Goal: Task Accomplishment & Management: Use online tool/utility

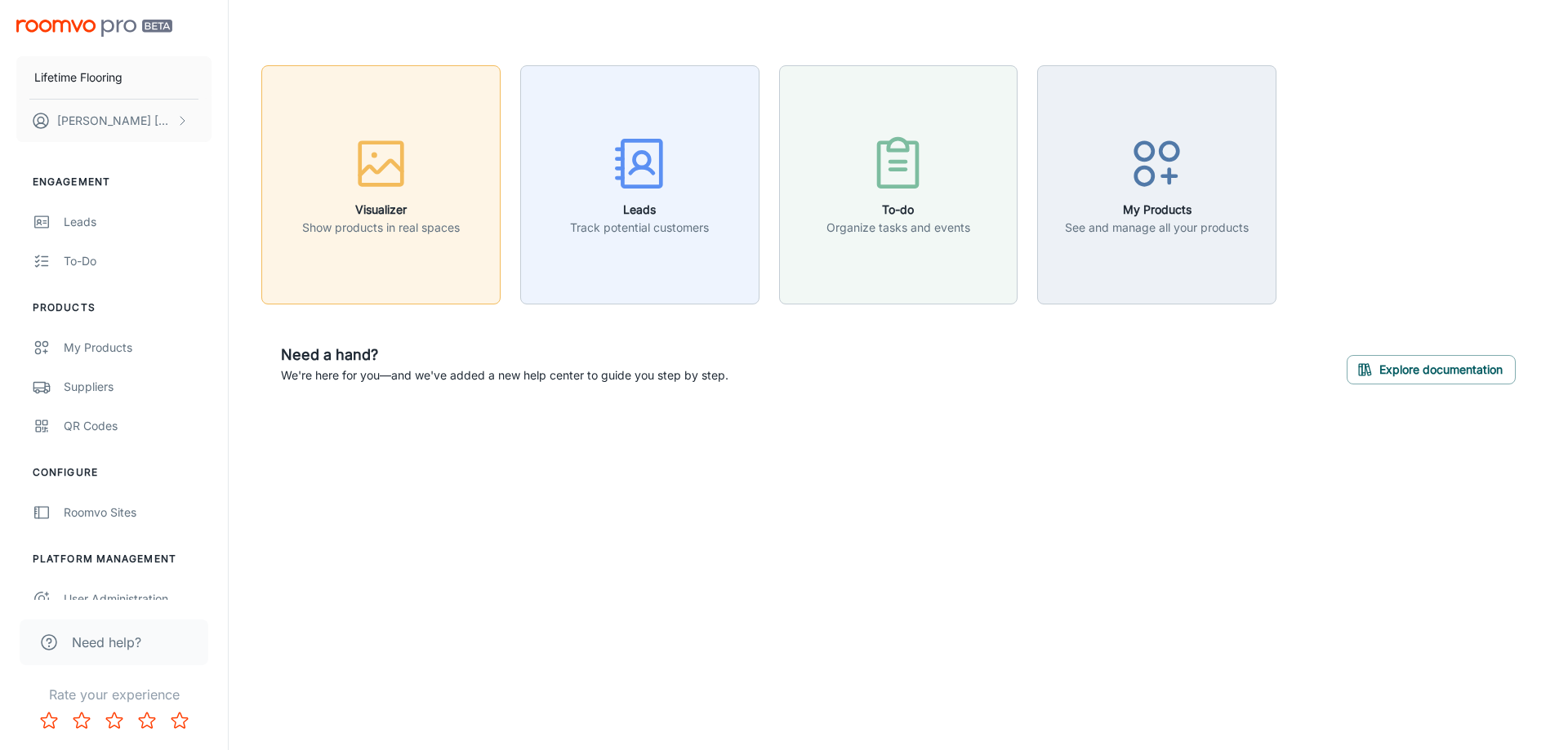
click at [407, 197] on div "button" at bounding box center [381, 167] width 158 height 68
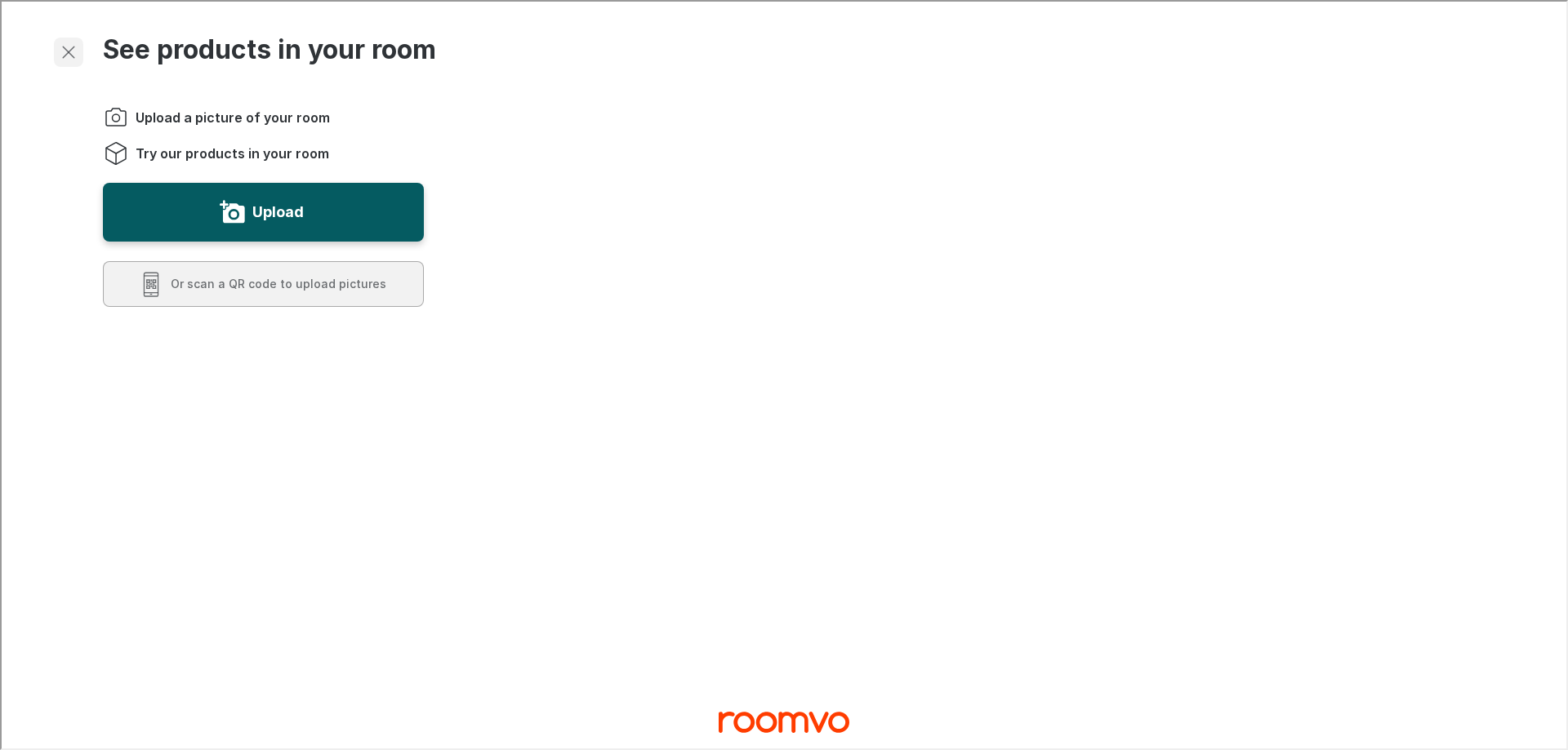
click at [67, 51] on line "Exit visualizer" at bounding box center [67, 51] width 12 height 12
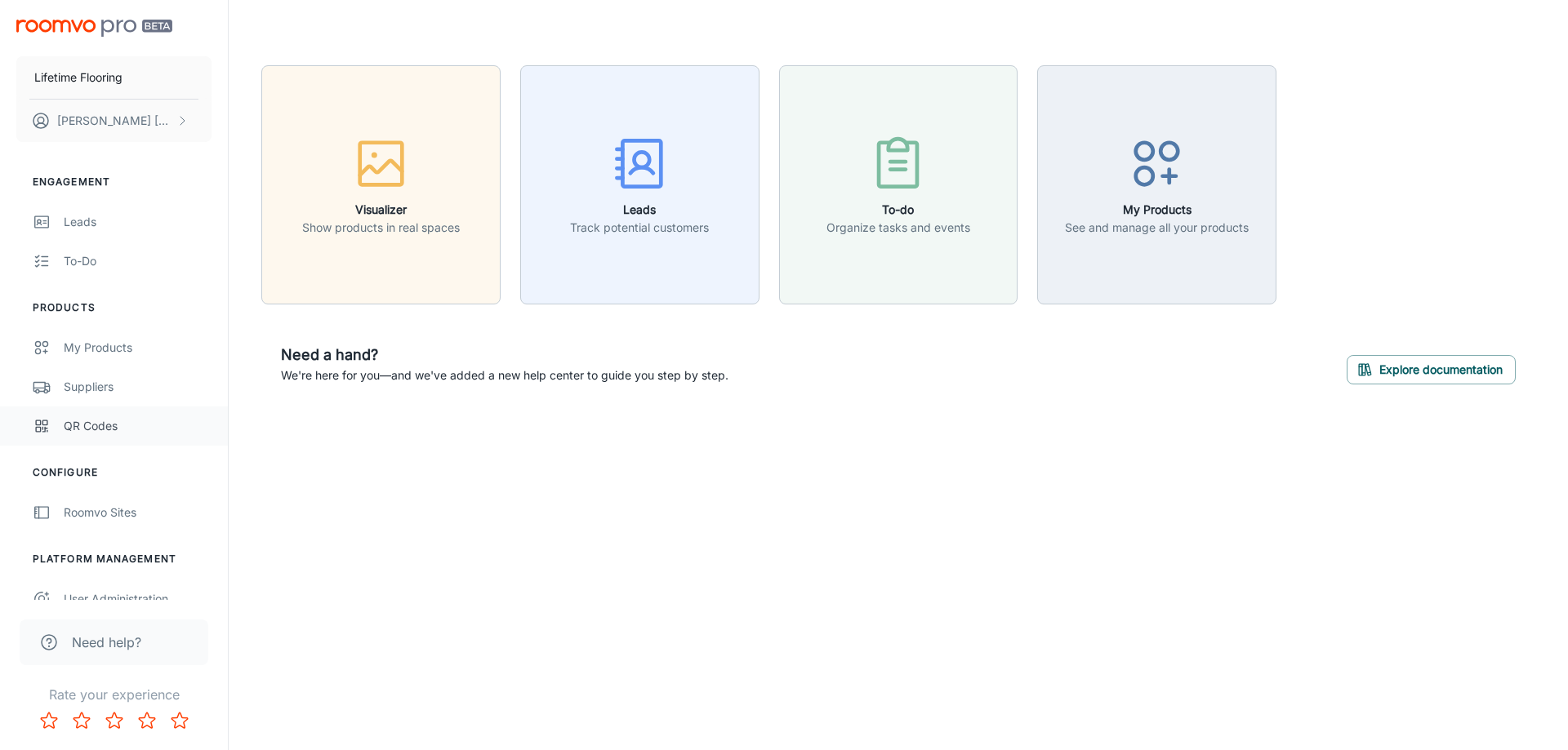
click at [103, 428] on div "QR Codes" at bounding box center [138, 426] width 148 height 18
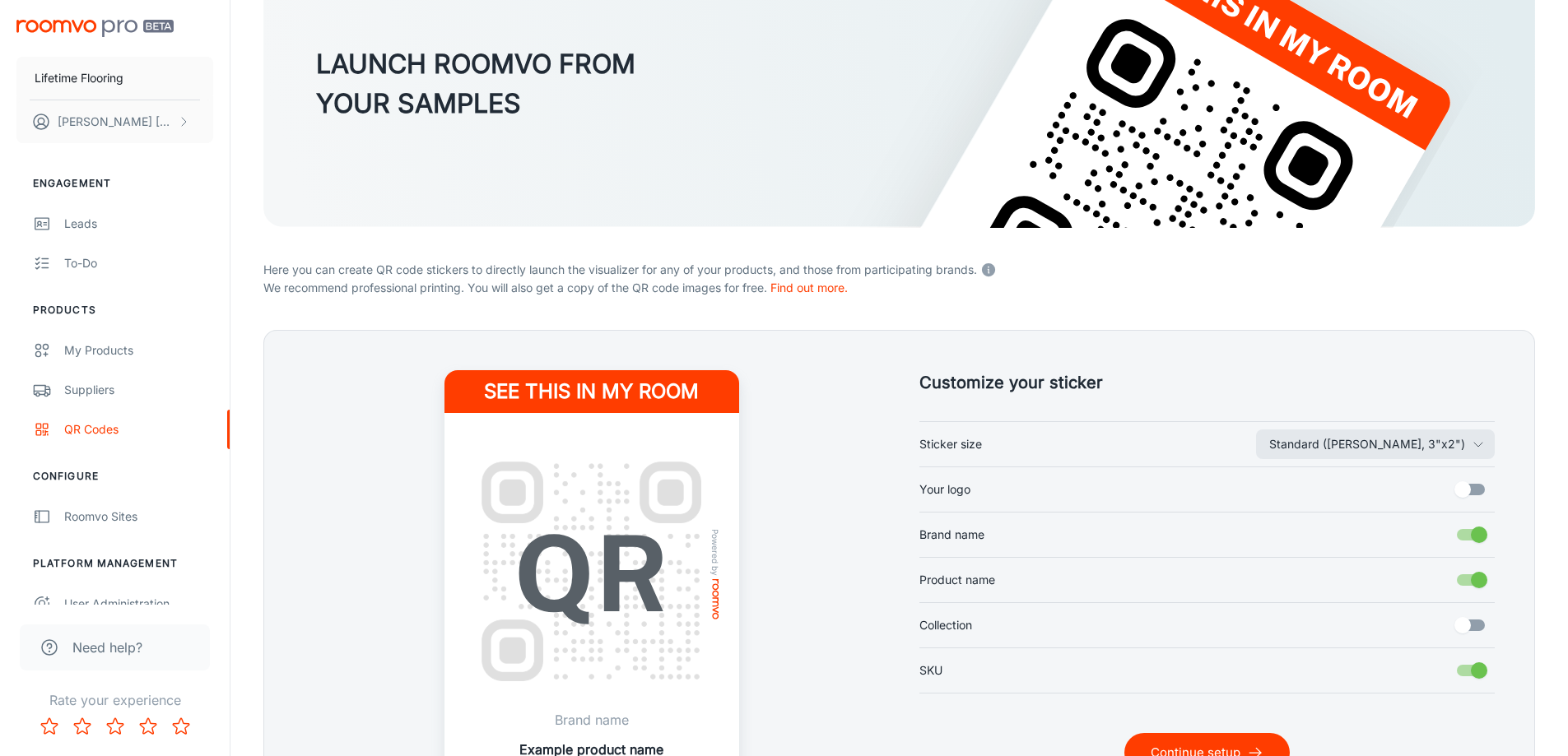
scroll to position [328, 0]
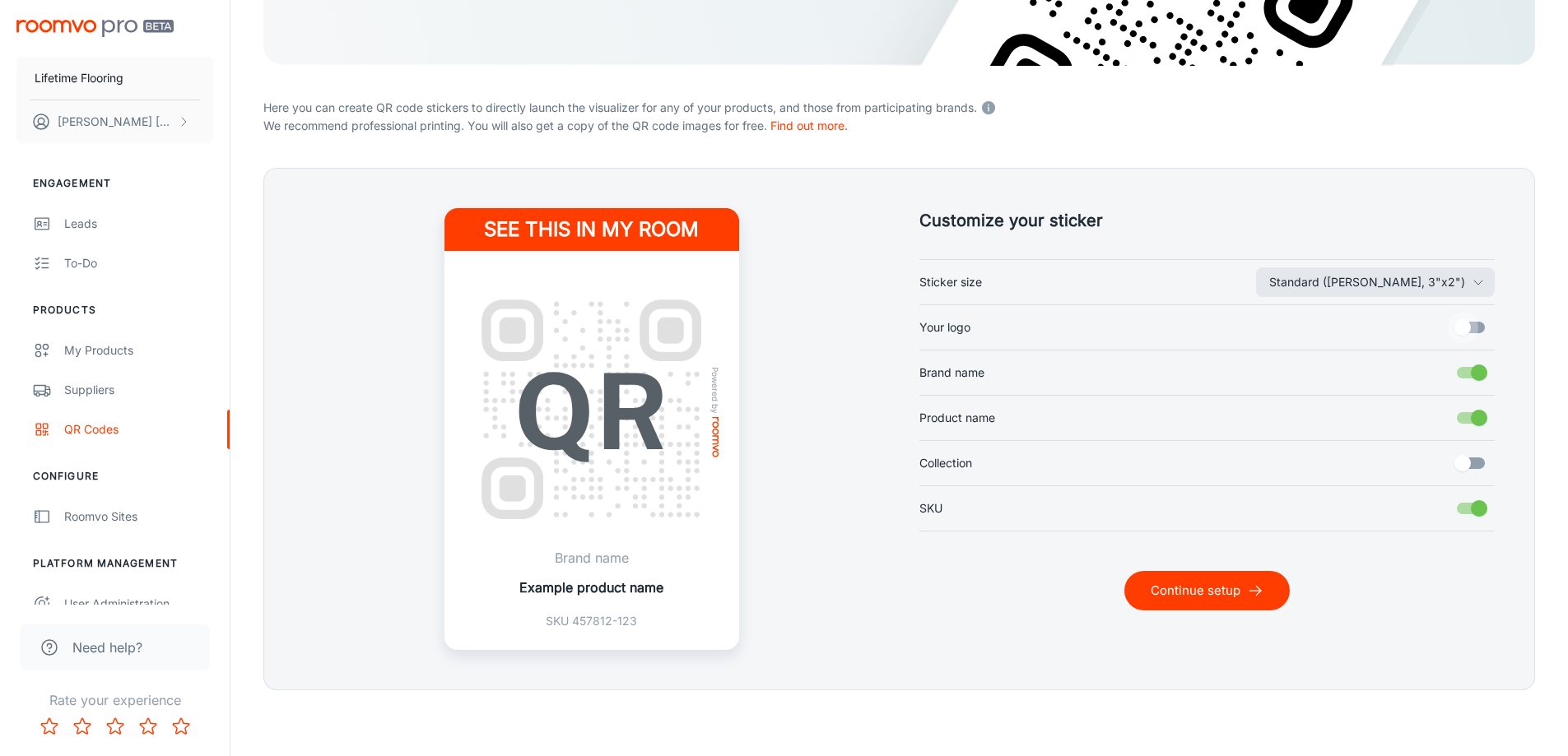
click at [1463, 325] on input "Your logo" at bounding box center [1463, 327] width 94 height 31
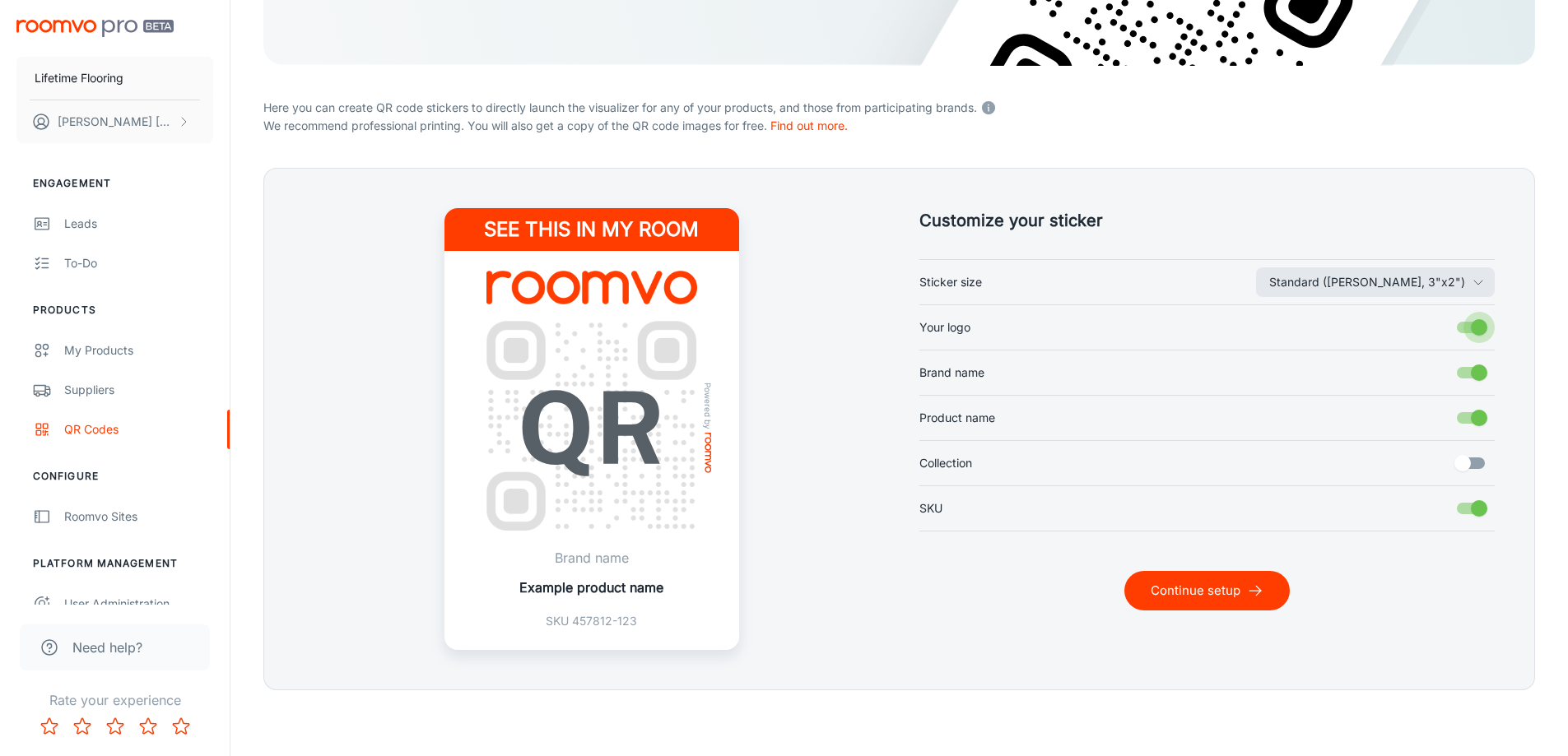
click at [1477, 325] on input "Your logo" at bounding box center [1479, 327] width 94 height 31
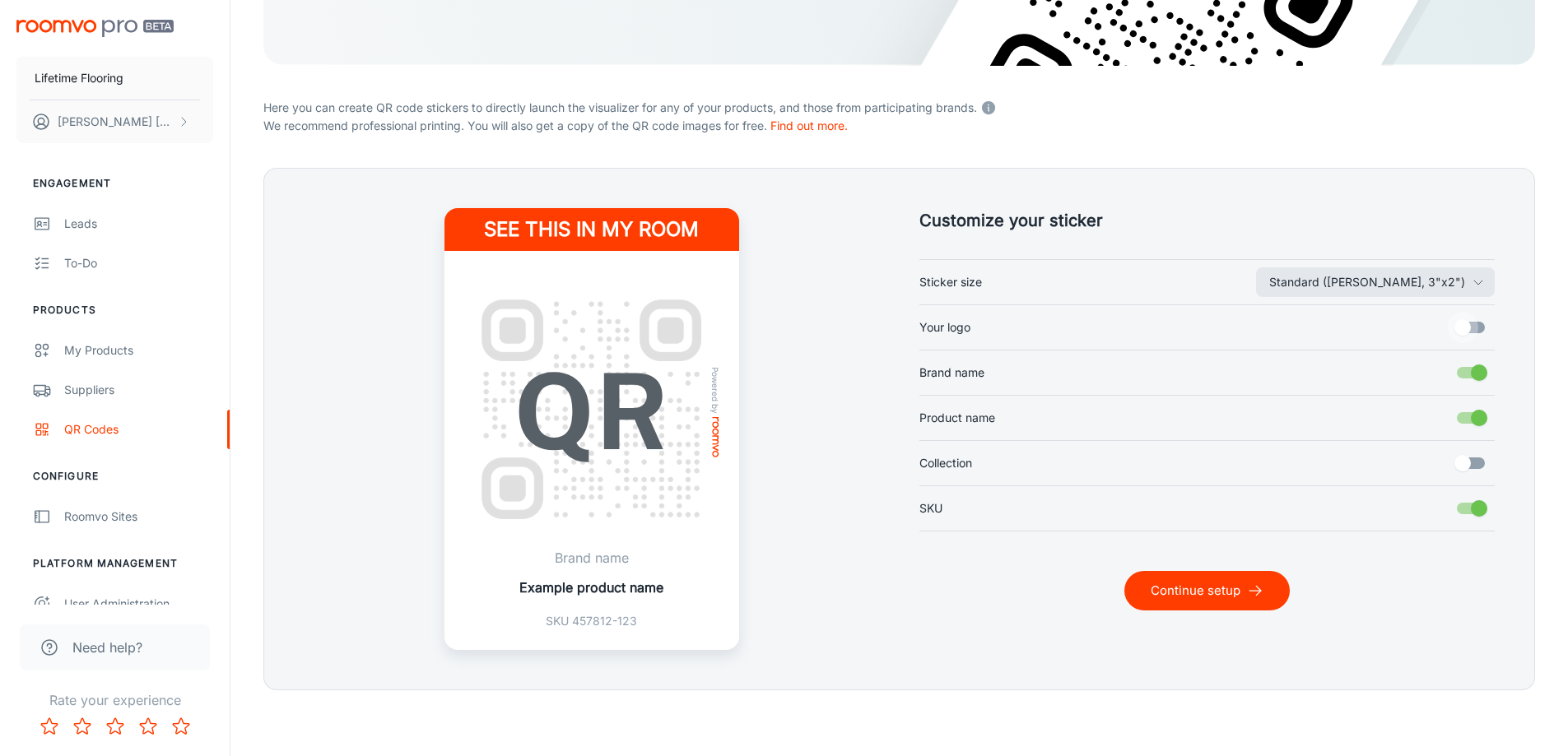
click at [1477, 325] on input "Your logo" at bounding box center [1463, 327] width 94 height 31
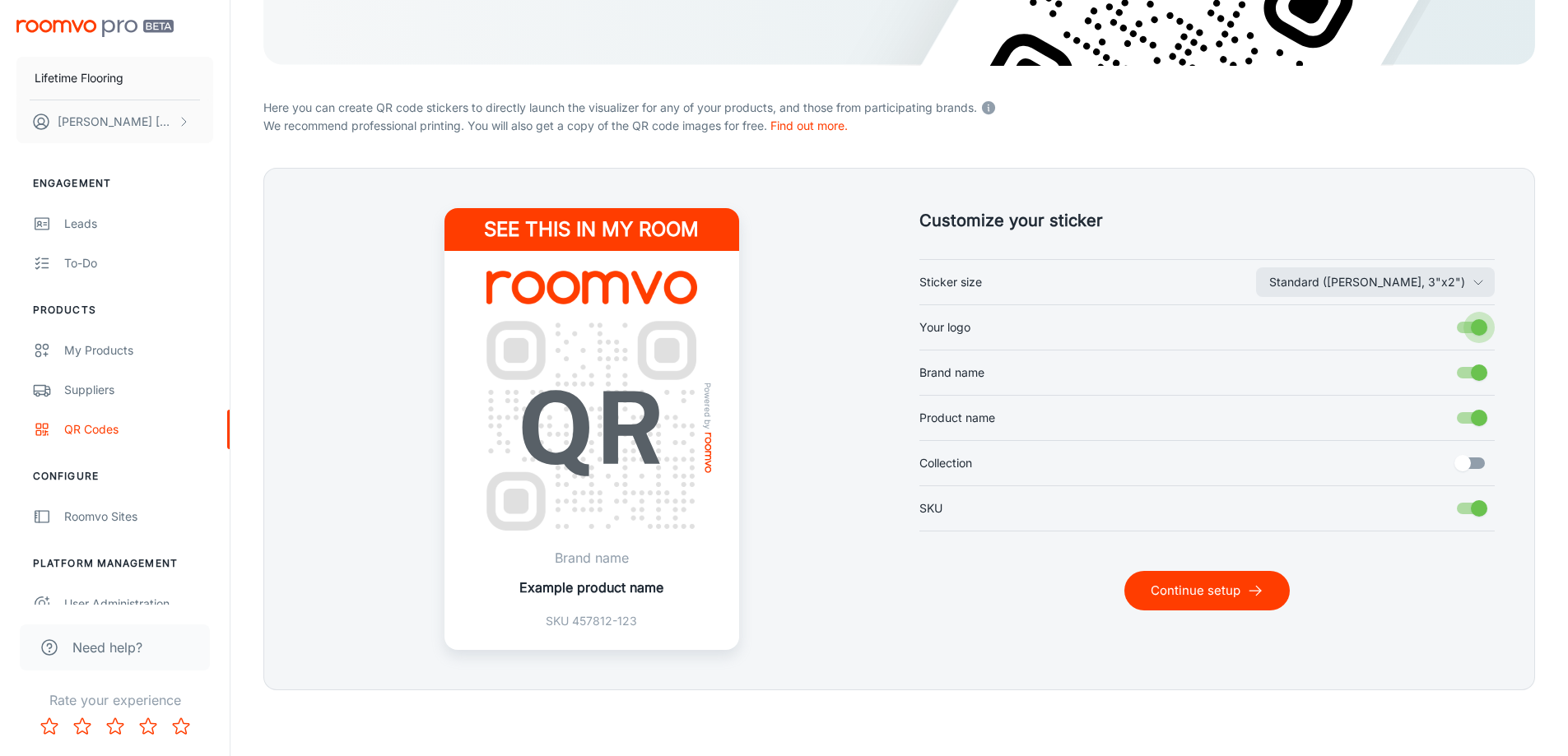
click at [1477, 325] on input "Your logo" at bounding box center [1479, 327] width 94 height 31
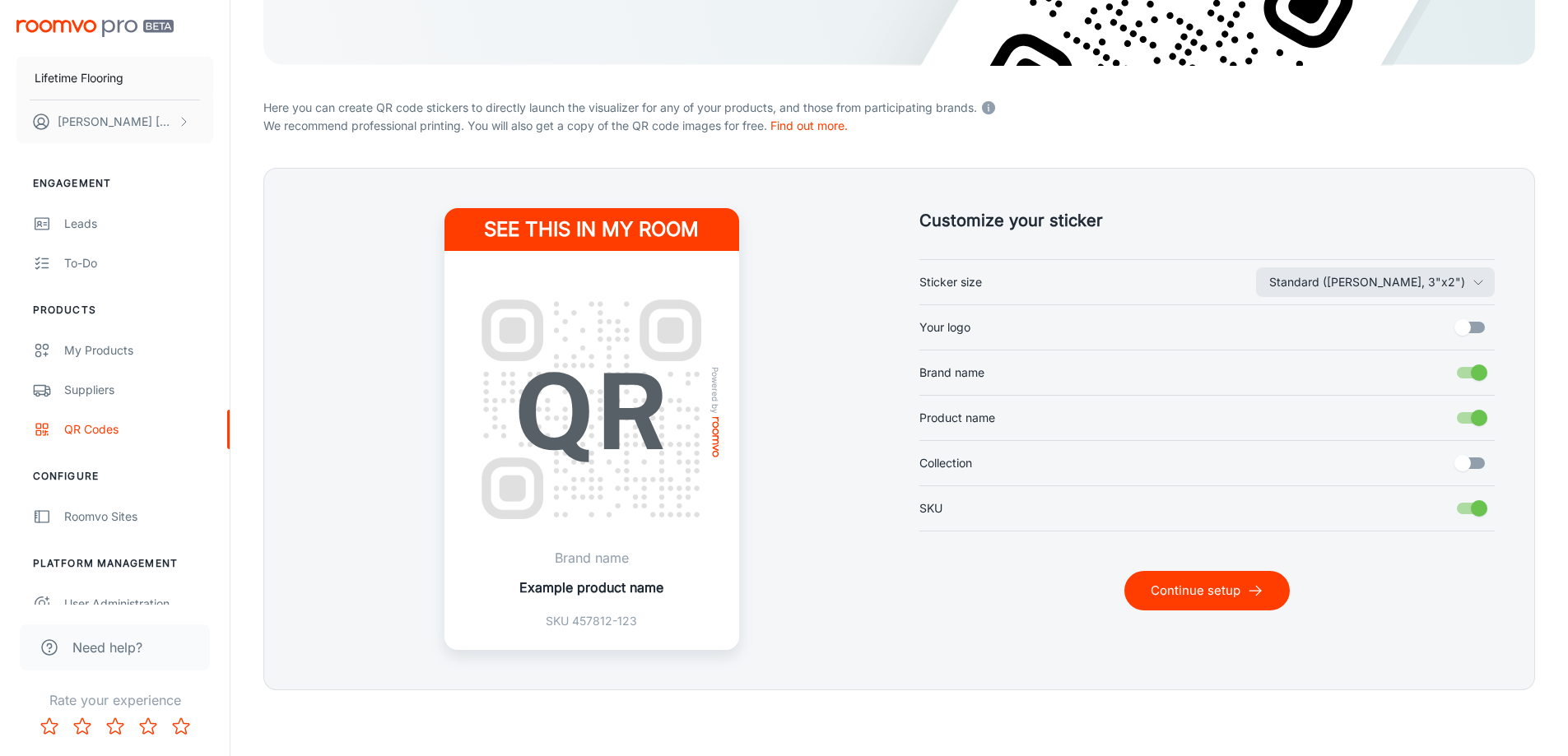
click at [1473, 326] on input "Your logo" at bounding box center [1463, 327] width 94 height 31
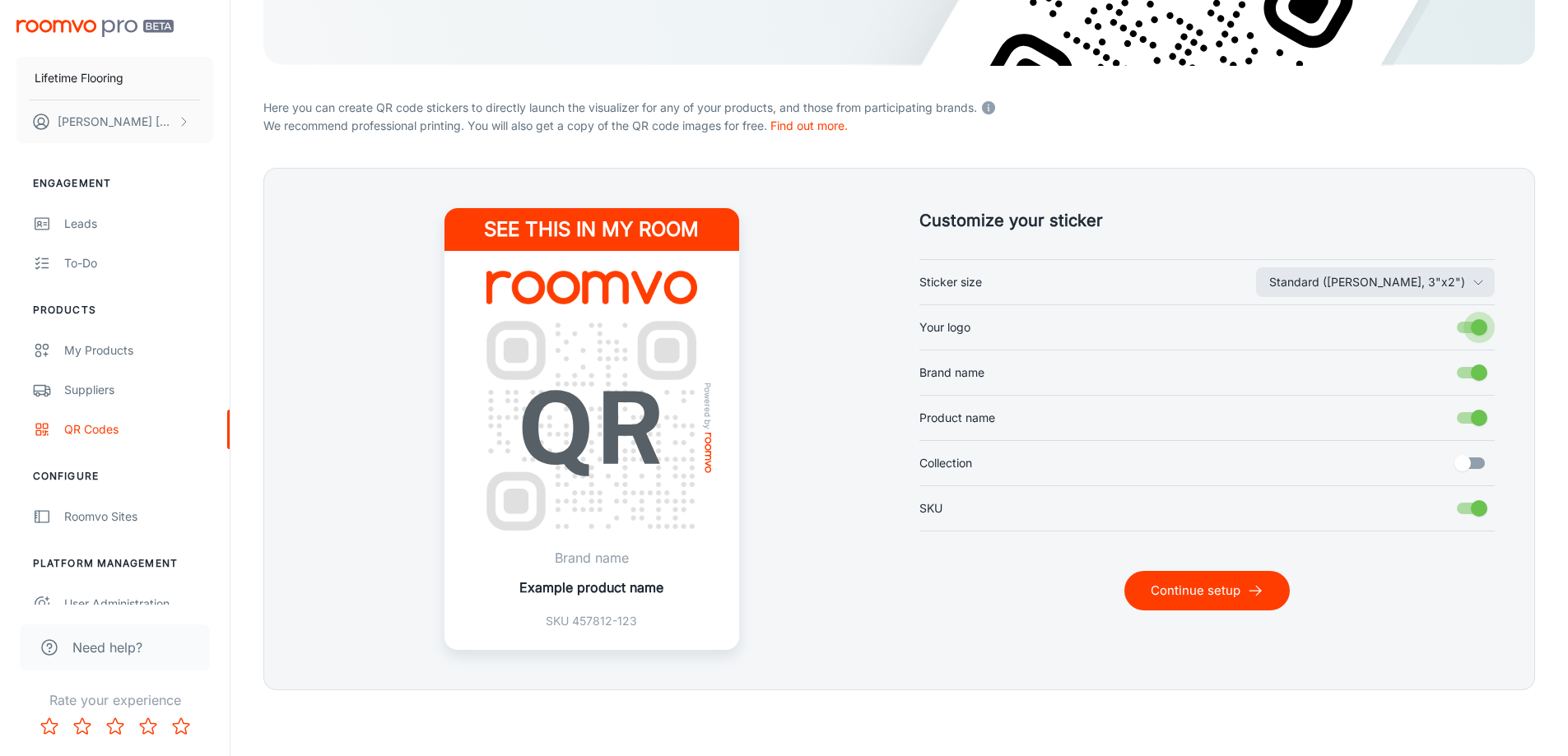
click at [1473, 326] on input "Your logo" at bounding box center [1479, 327] width 94 height 31
checkbox input "false"
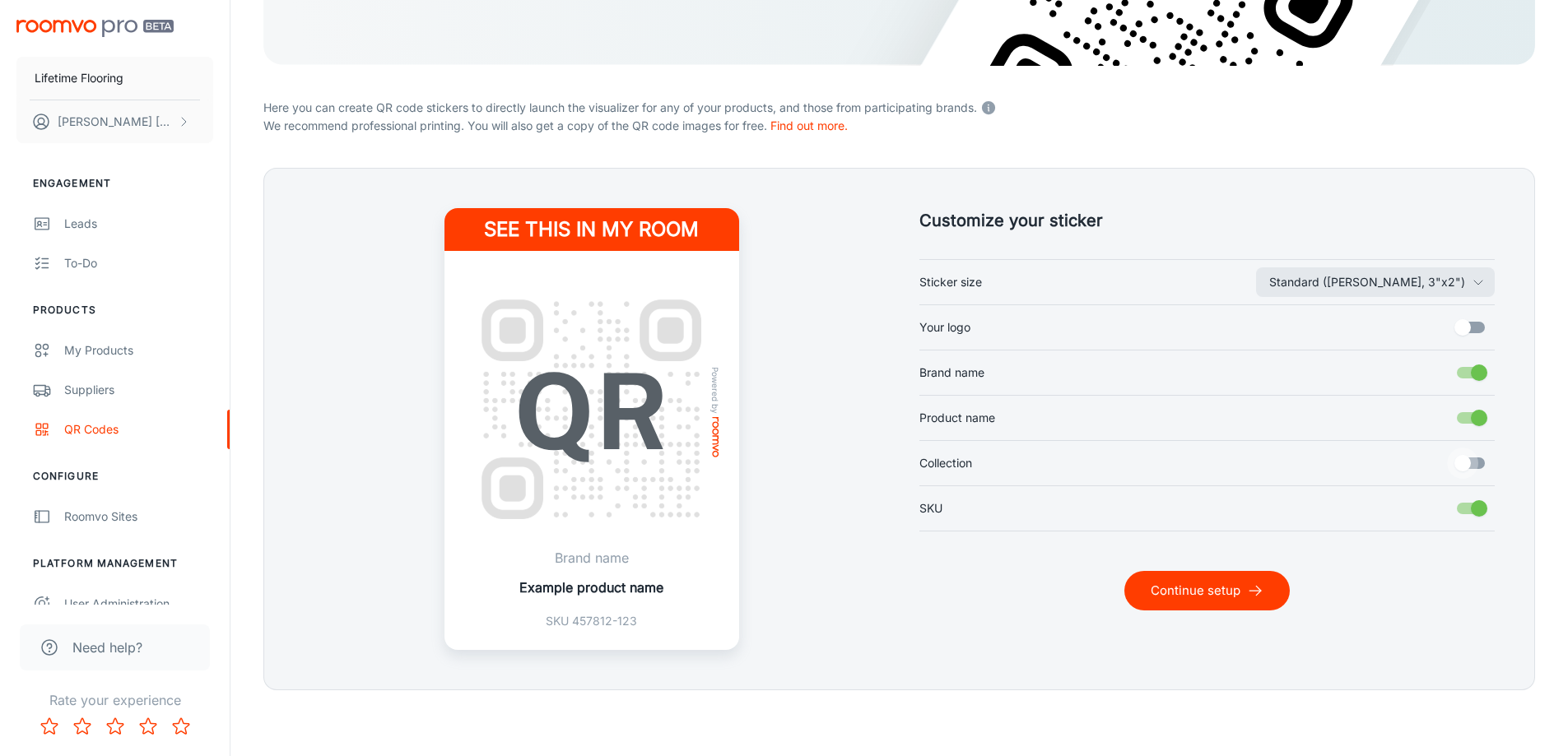
click at [1460, 464] on input "Collection" at bounding box center [1463, 463] width 94 height 31
checkbox input "true"
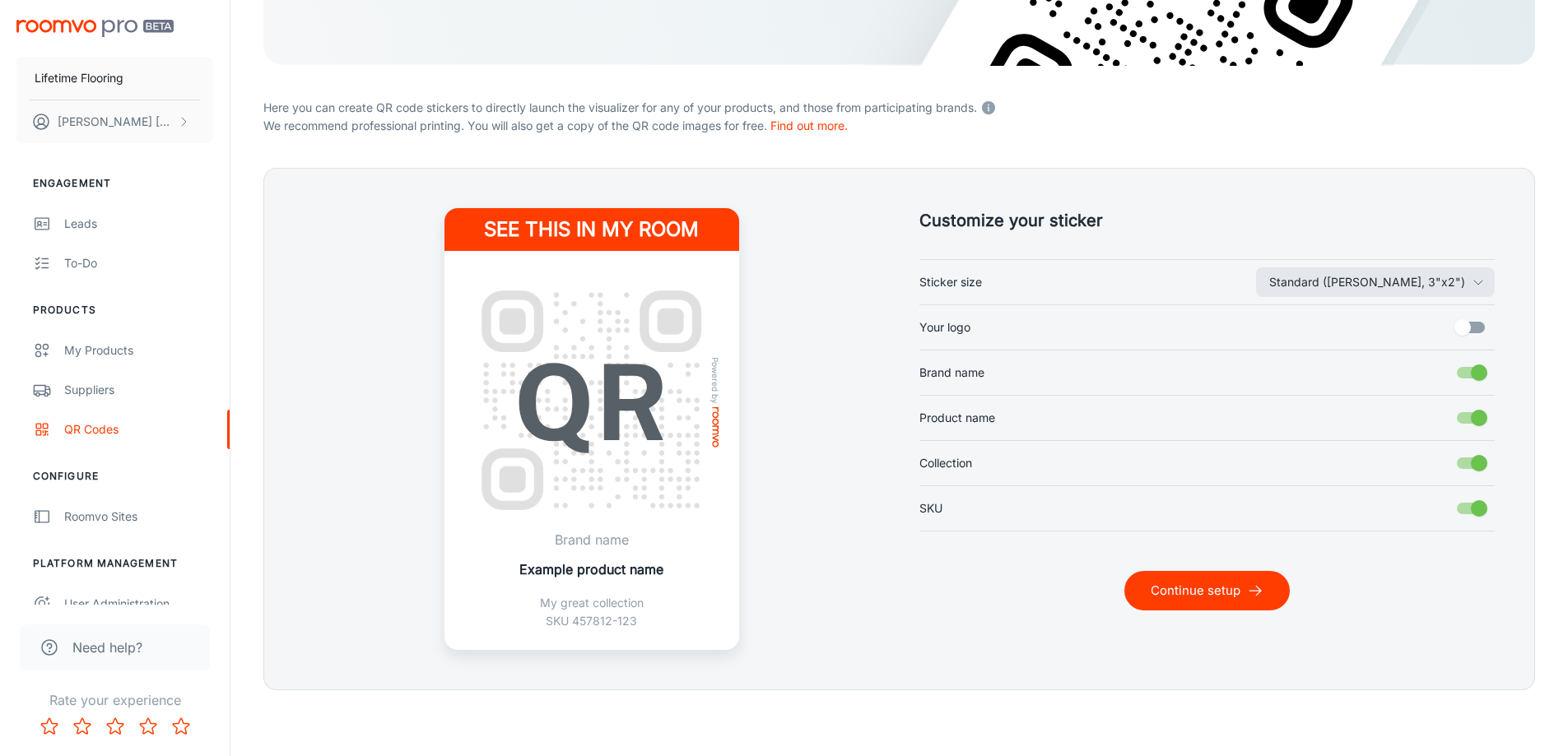
click at [1196, 582] on button "Continue setup" at bounding box center [1207, 591] width 165 height 39
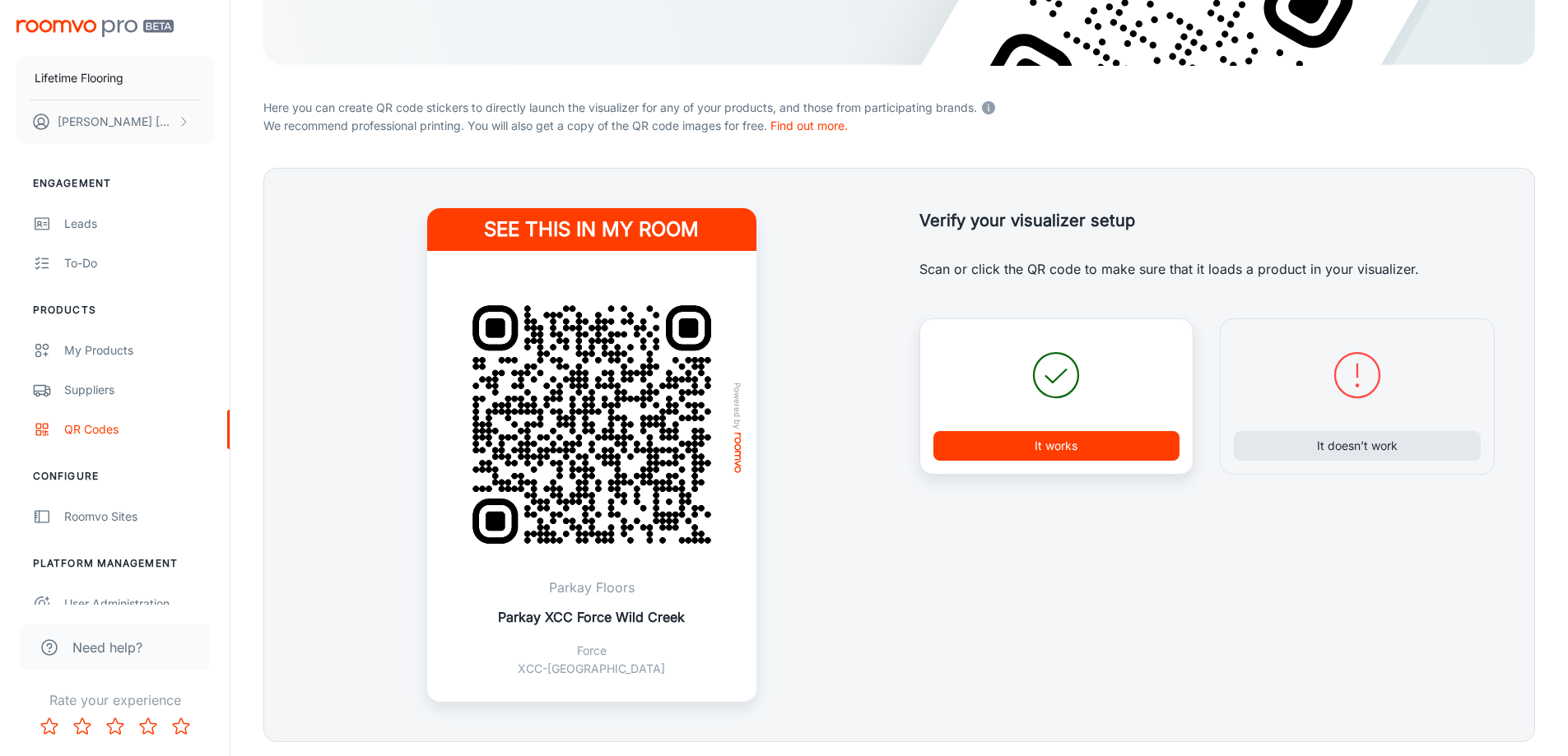
click at [1081, 446] on button "It works" at bounding box center [1056, 445] width 247 height 29
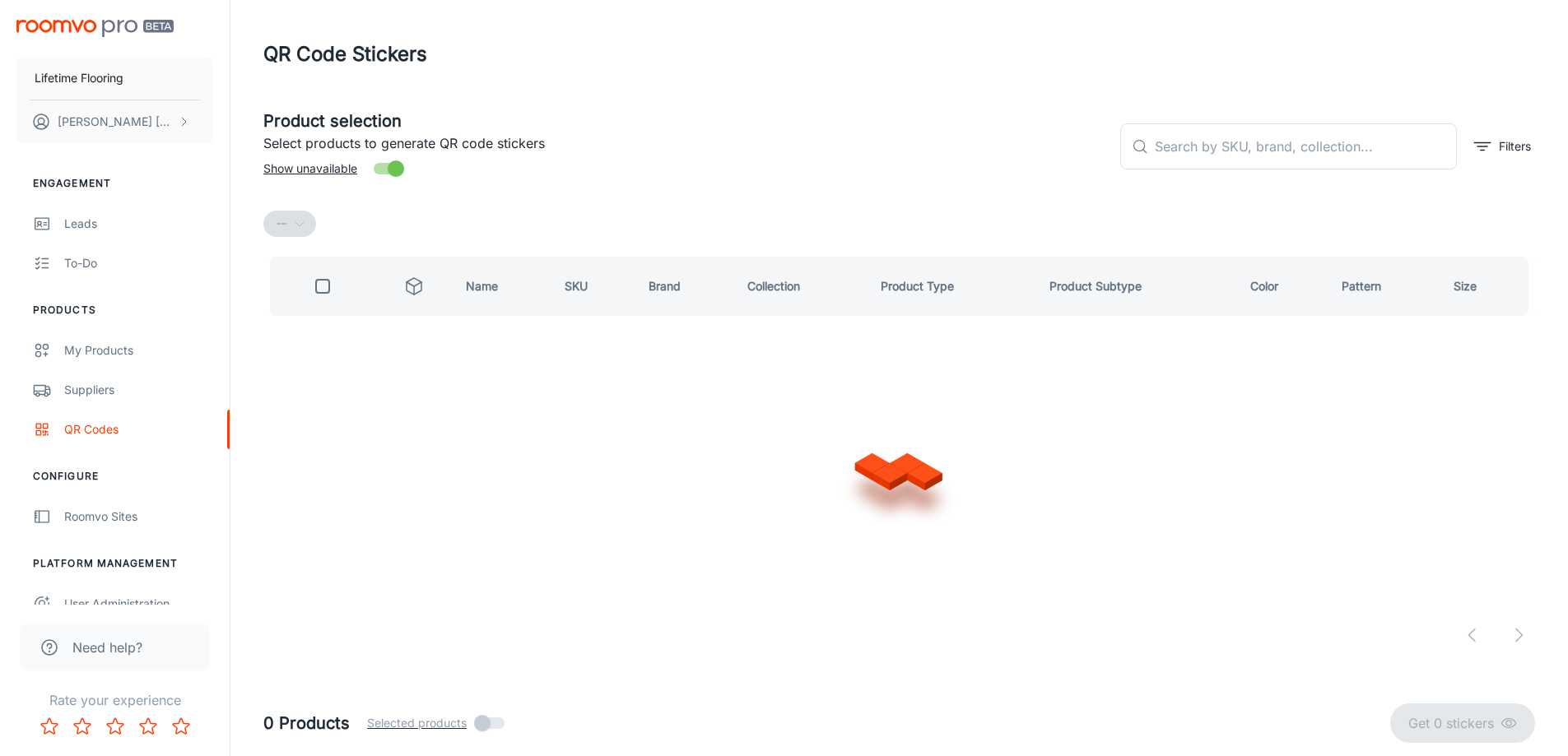
scroll to position [0, 0]
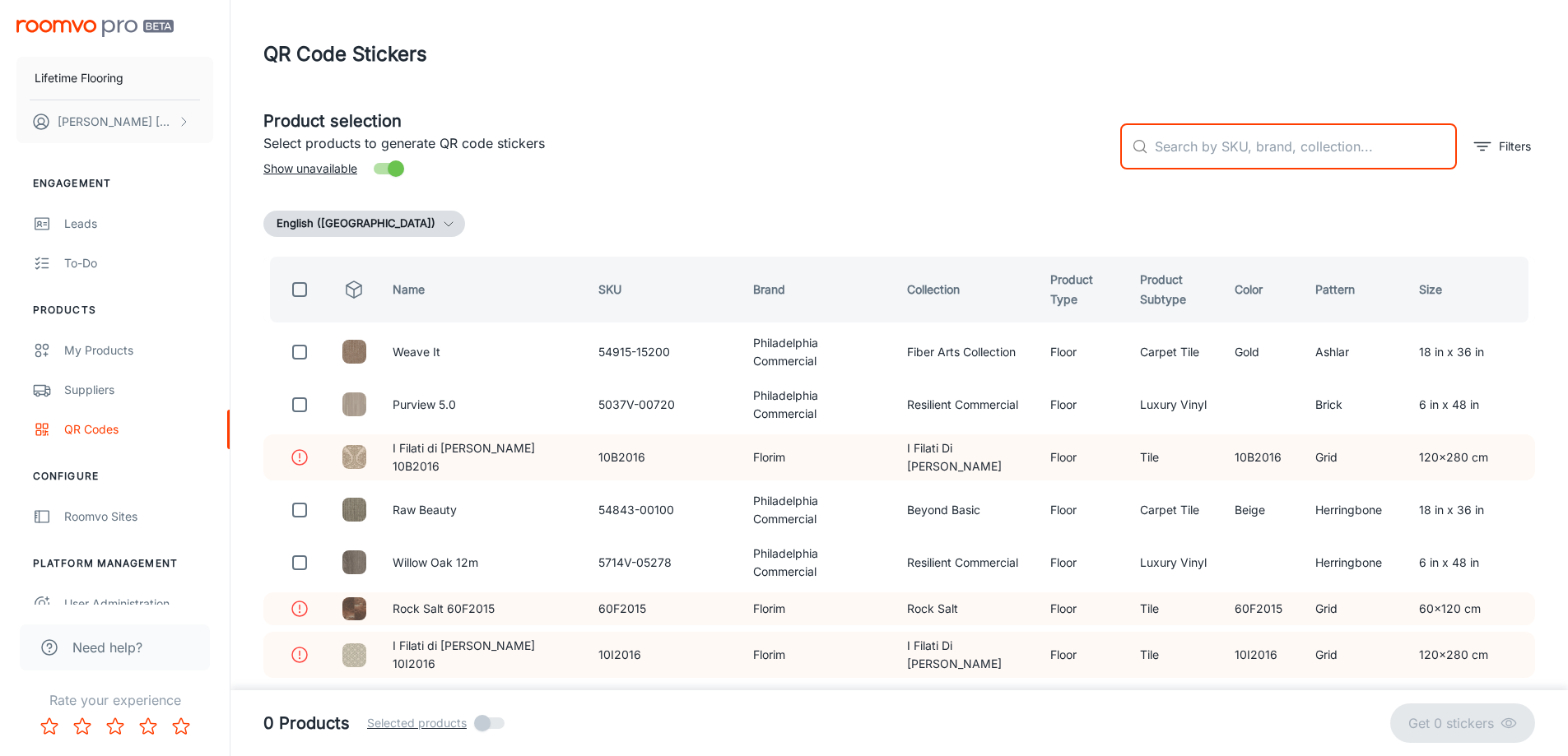
click at [1168, 156] on input "text" at bounding box center [1306, 146] width 302 height 46
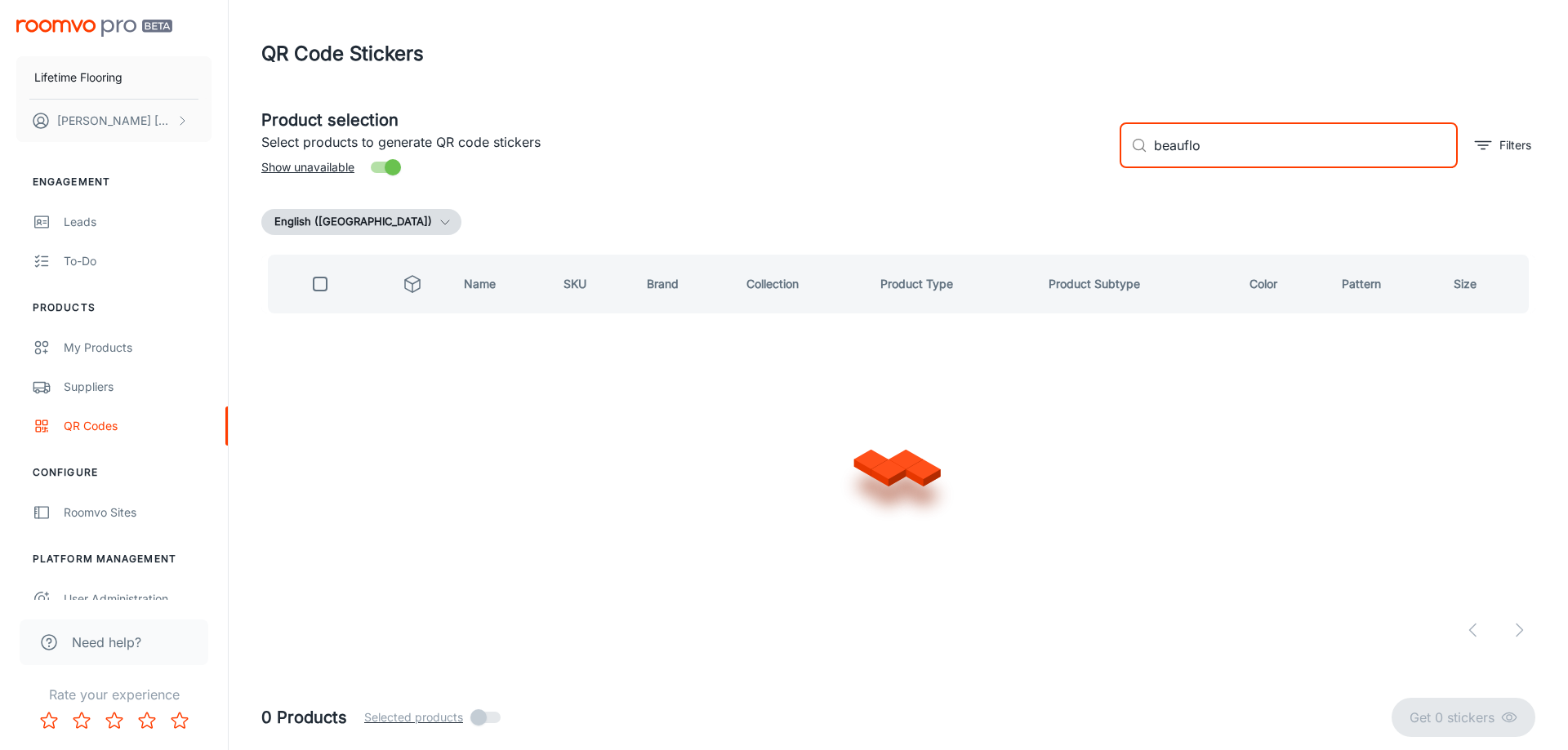
type input "beauflor"
checkbox input "true"
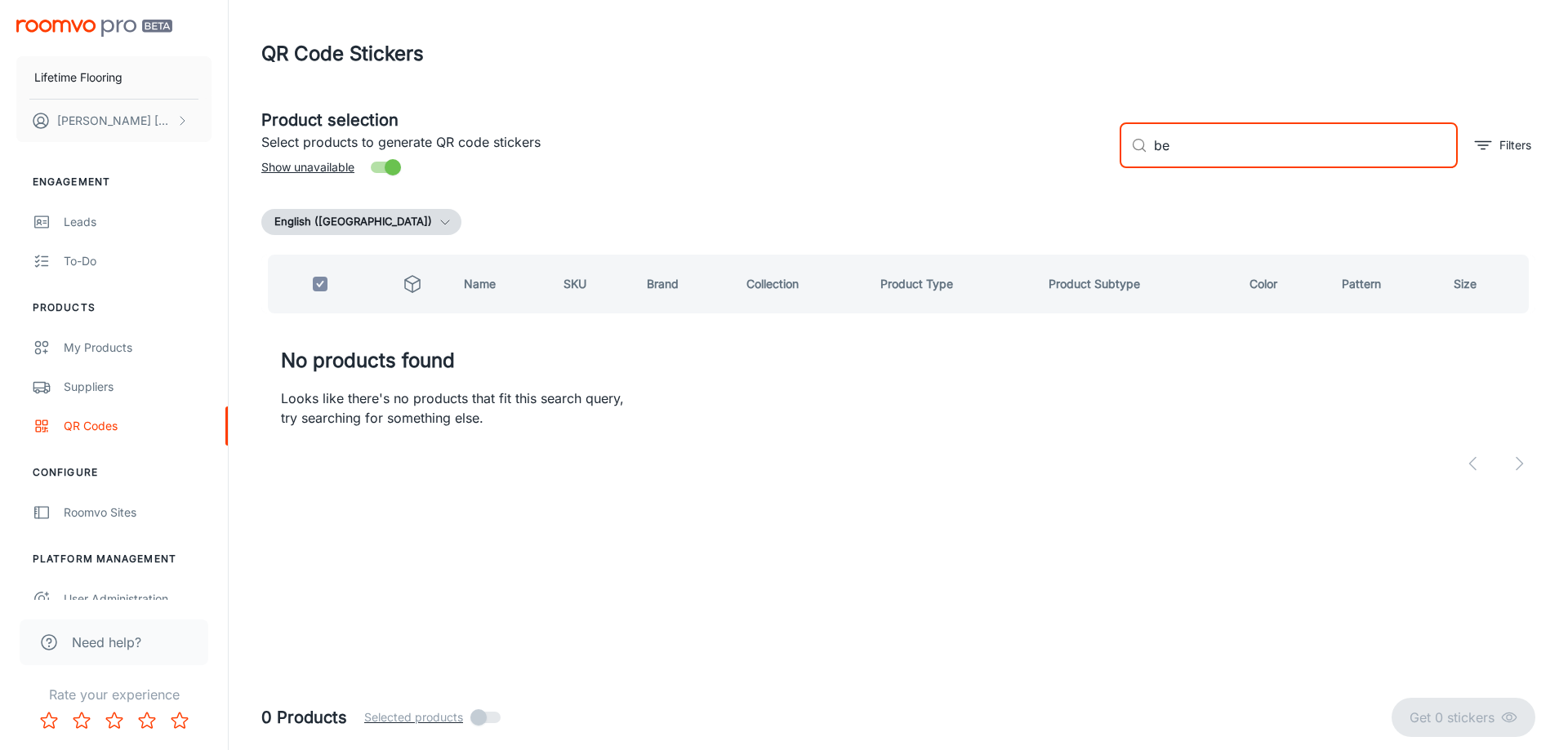
type input "b"
checkbox input "false"
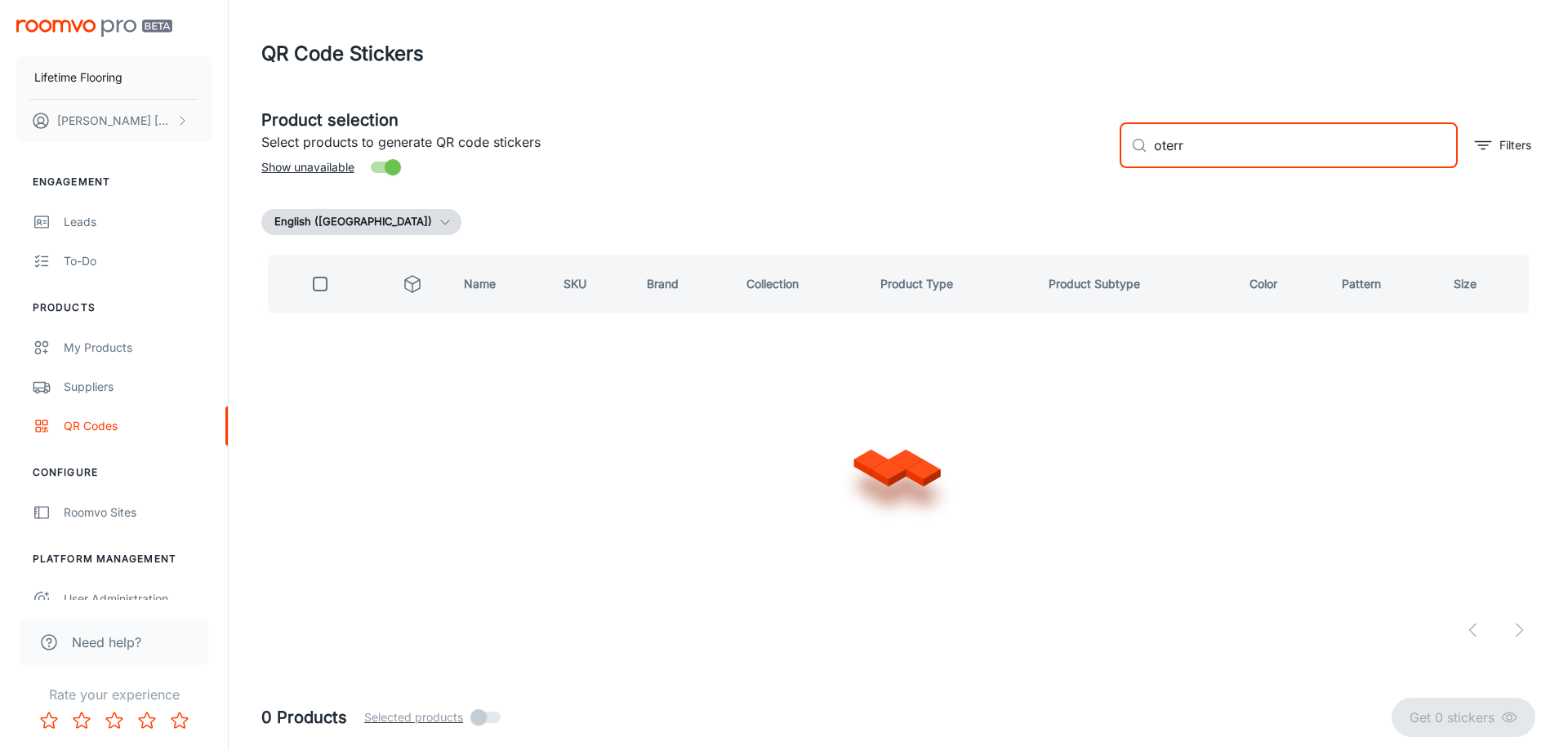
type input "oterra"
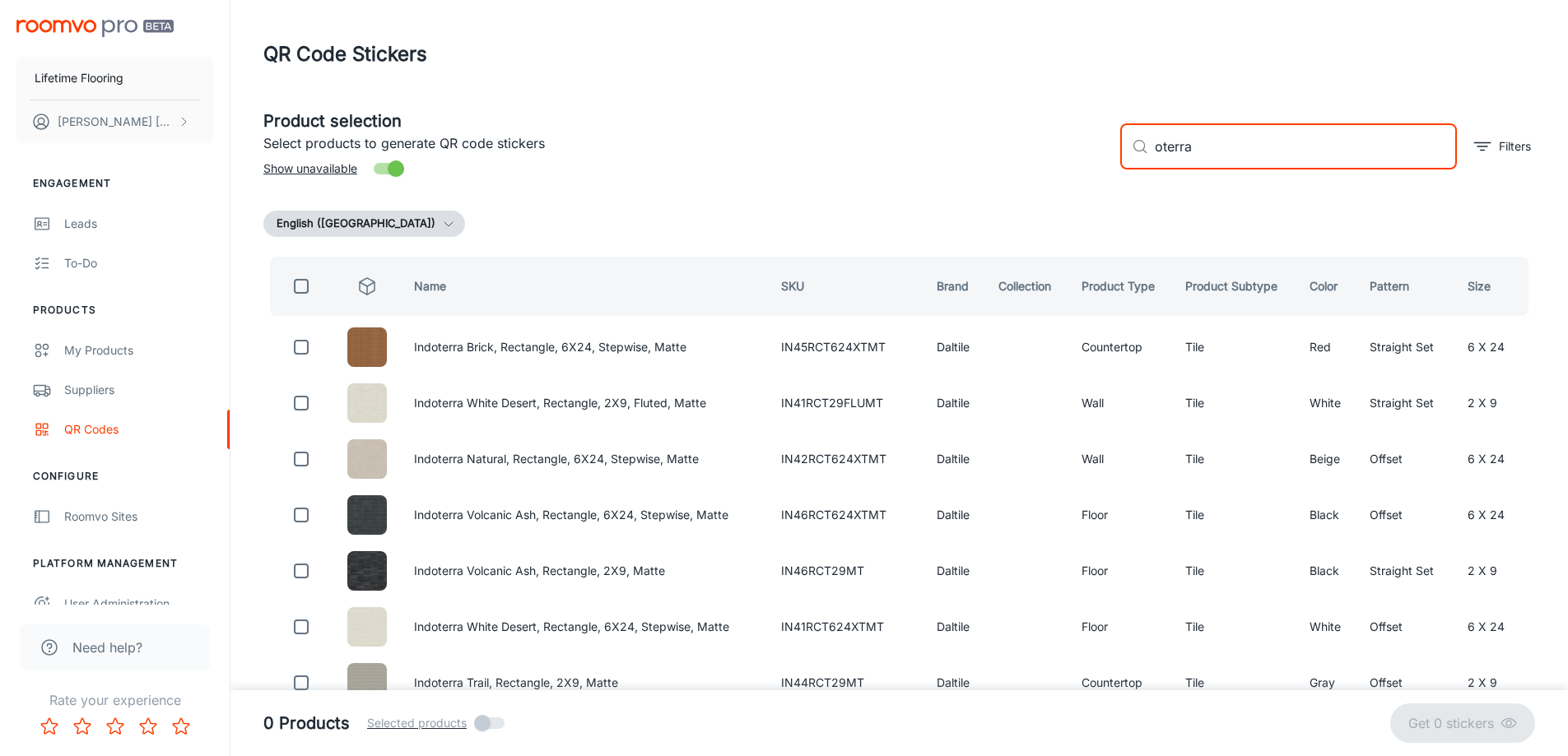
drag, startPoint x: 1225, startPoint y: 143, endPoint x: 1026, endPoint y: 127, distance: 199.6
click at [1026, 127] on div "Product selection Select products to generate QR code stickers Show unavailable…" at bounding box center [893, 140] width 1285 height 89
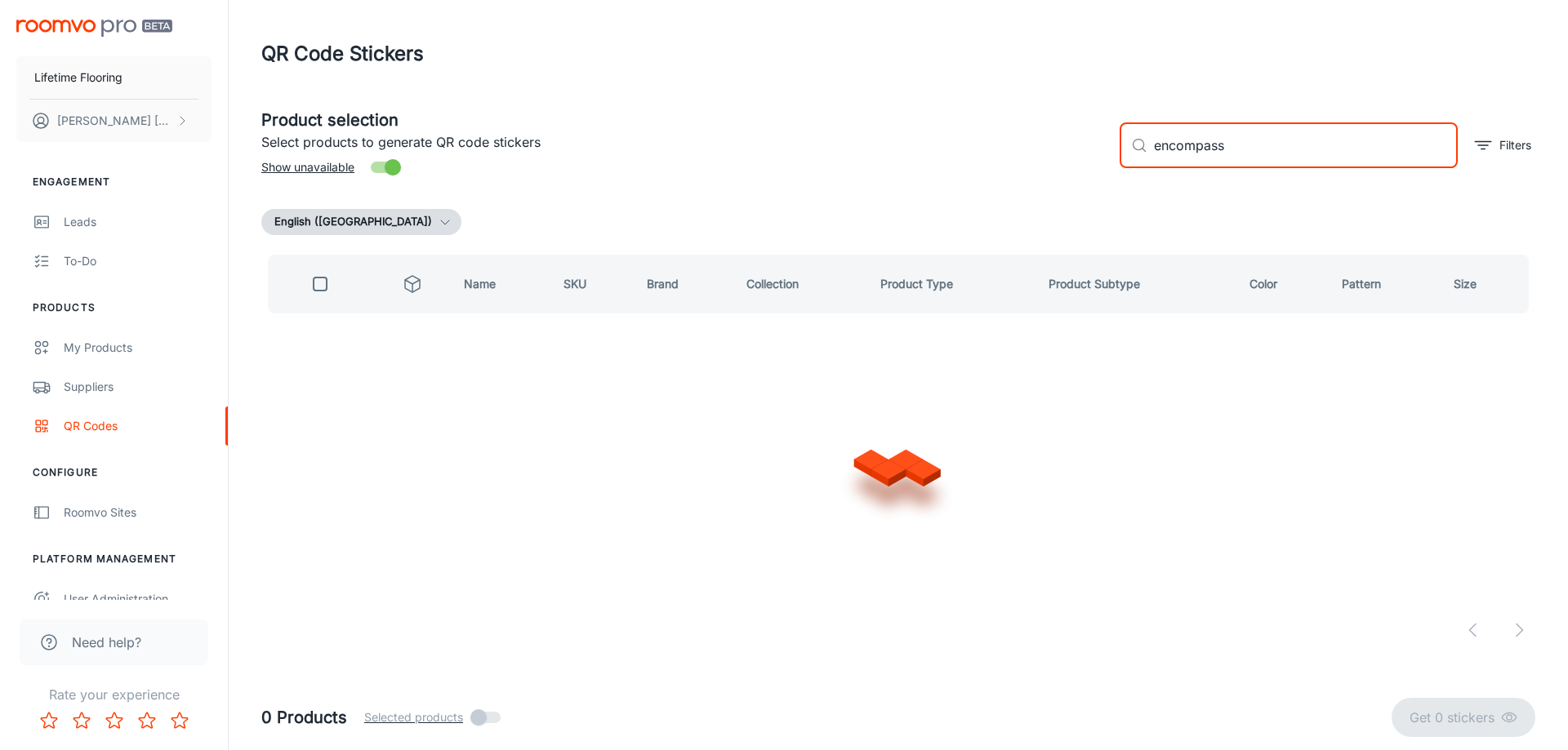
type input "encompass"
checkbox input "true"
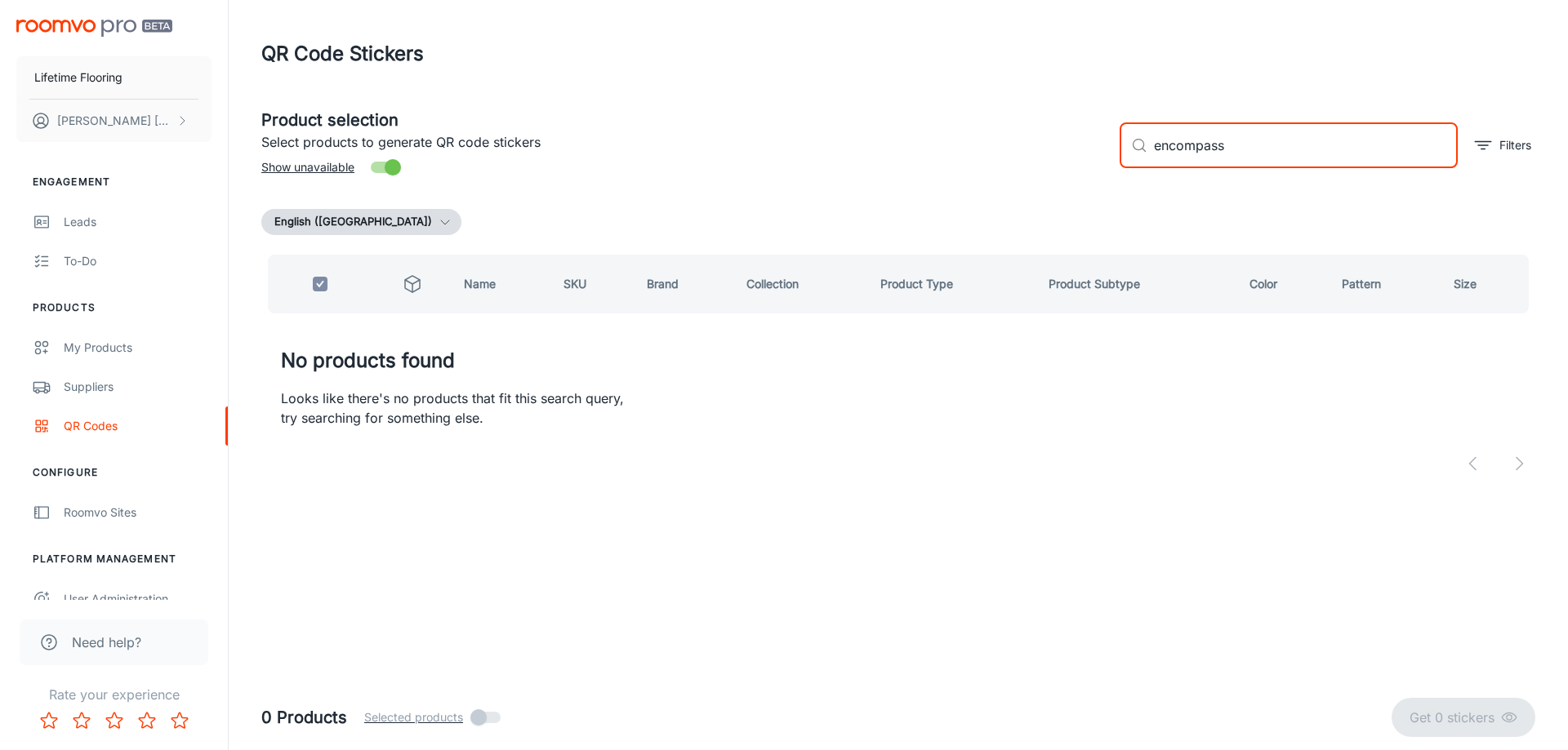
drag, startPoint x: 1240, startPoint y: 148, endPoint x: 1134, endPoint y: 144, distance: 106.1
click at [1134, 144] on div "​ encompass ​" at bounding box center [1289, 145] width 338 height 46
checkbox input "false"
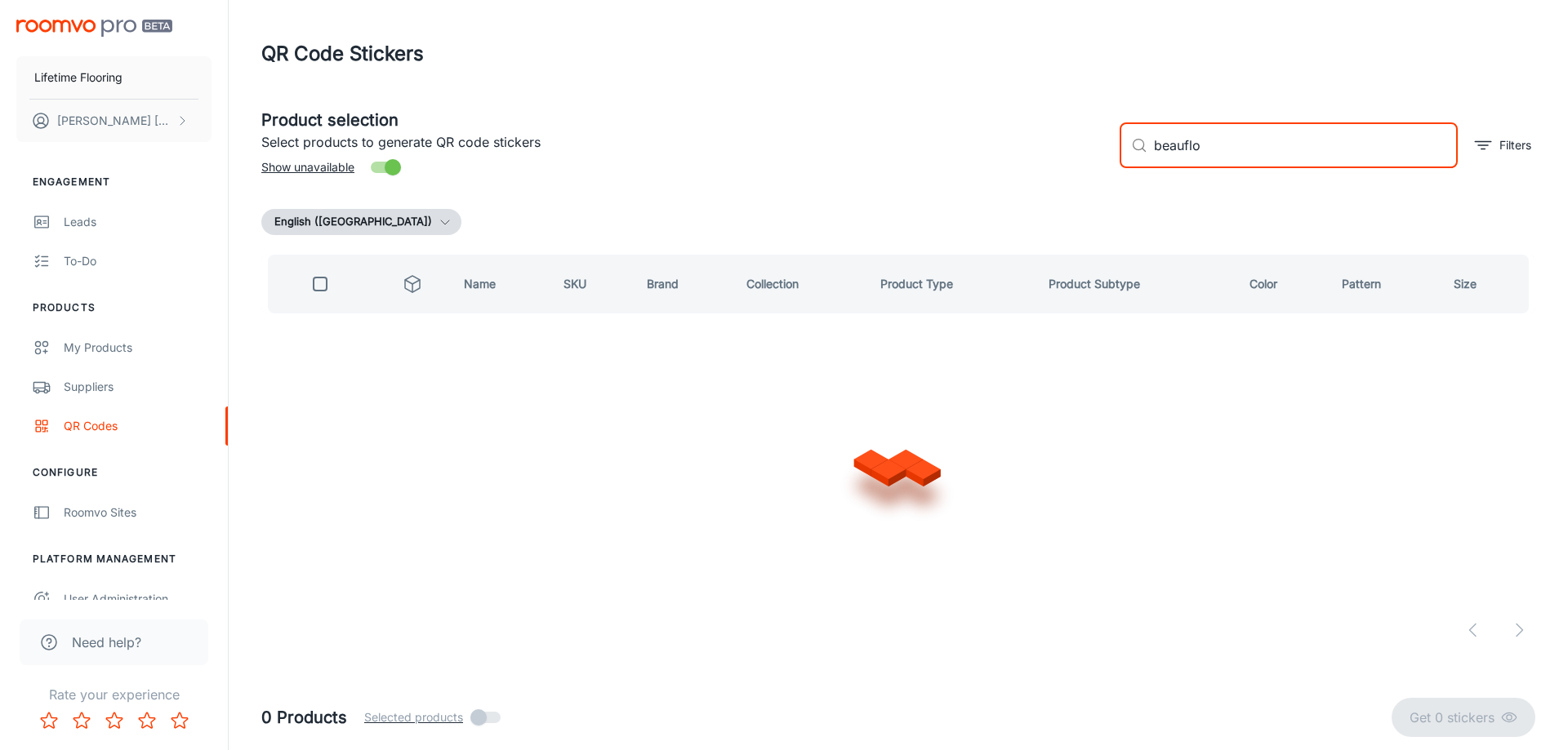
type input "beauflor"
checkbox input "true"
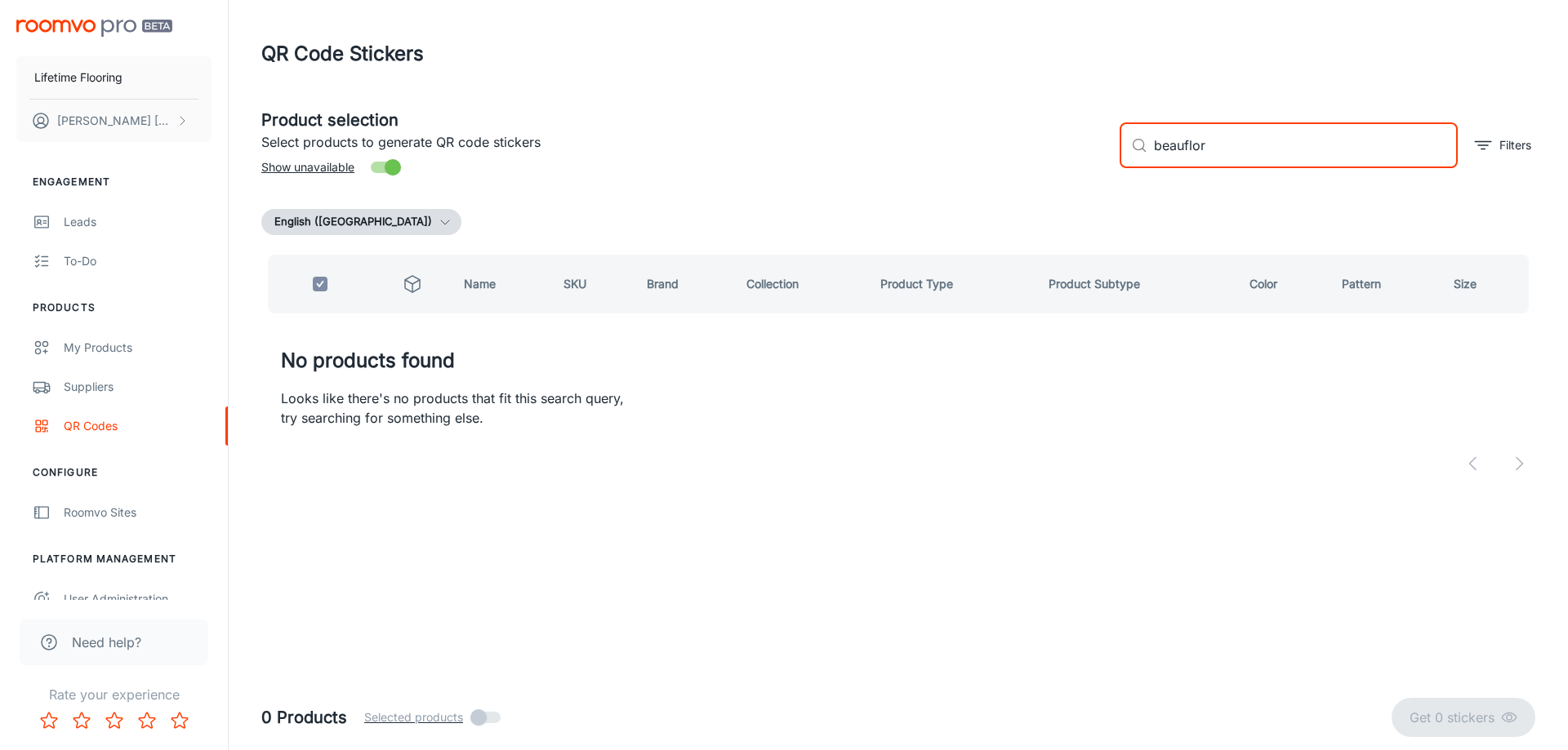
type input "beauflor"
drag, startPoint x: 1183, startPoint y: 143, endPoint x: 1108, endPoint y: 139, distance: 75.1
click at [1108, 139] on div "​ beauflor ​ Filters" at bounding box center [1321, 138] width 429 height 88
click at [1280, 143] on input "beauflor" at bounding box center [1306, 145] width 303 height 46
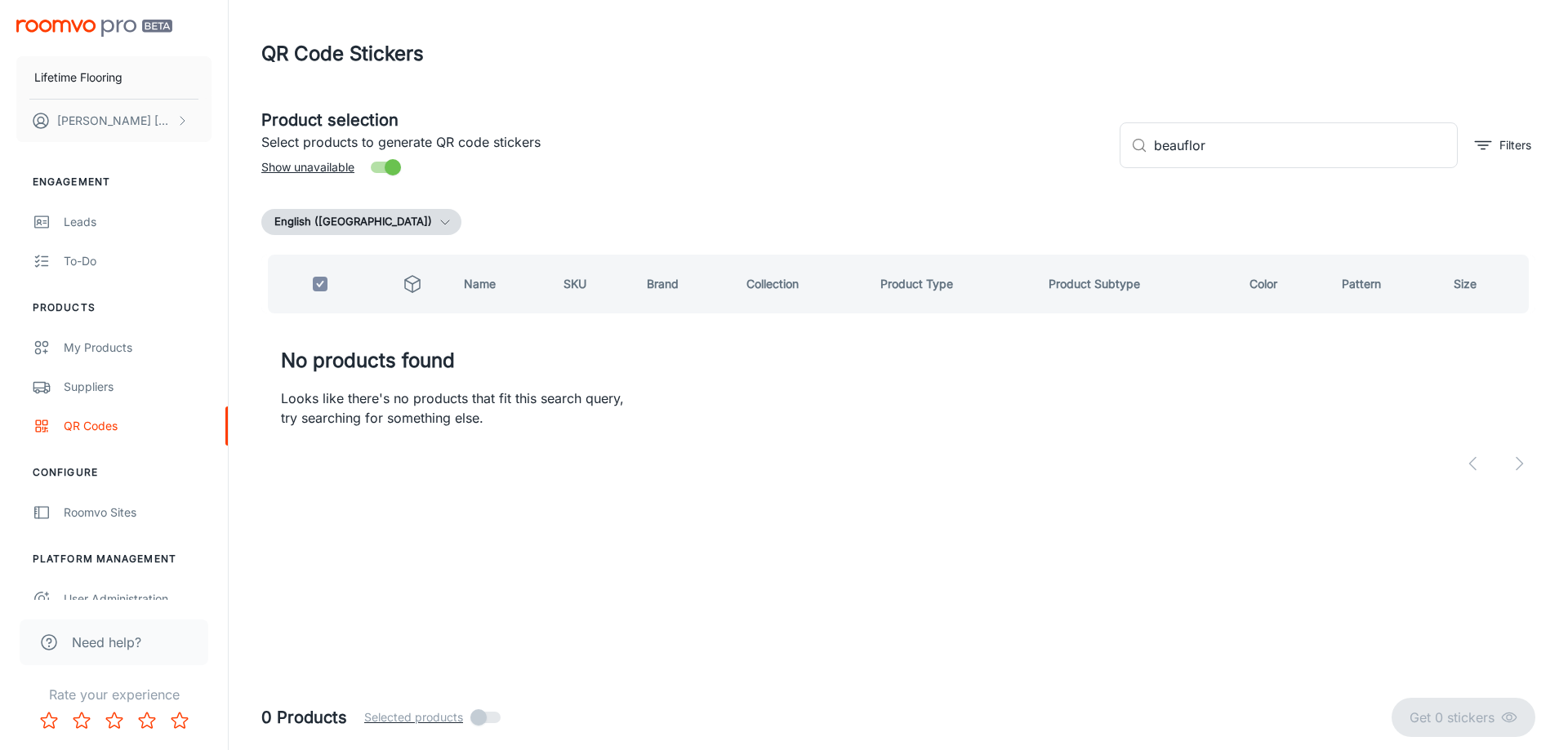
click at [327, 167] on span "Show unavailable" at bounding box center [308, 167] width 93 height 18
click at [347, 167] on input "Show unavailable" at bounding box center [393, 167] width 93 height 31
click at [1221, 157] on input "beauflor" at bounding box center [1306, 145] width 303 height 46
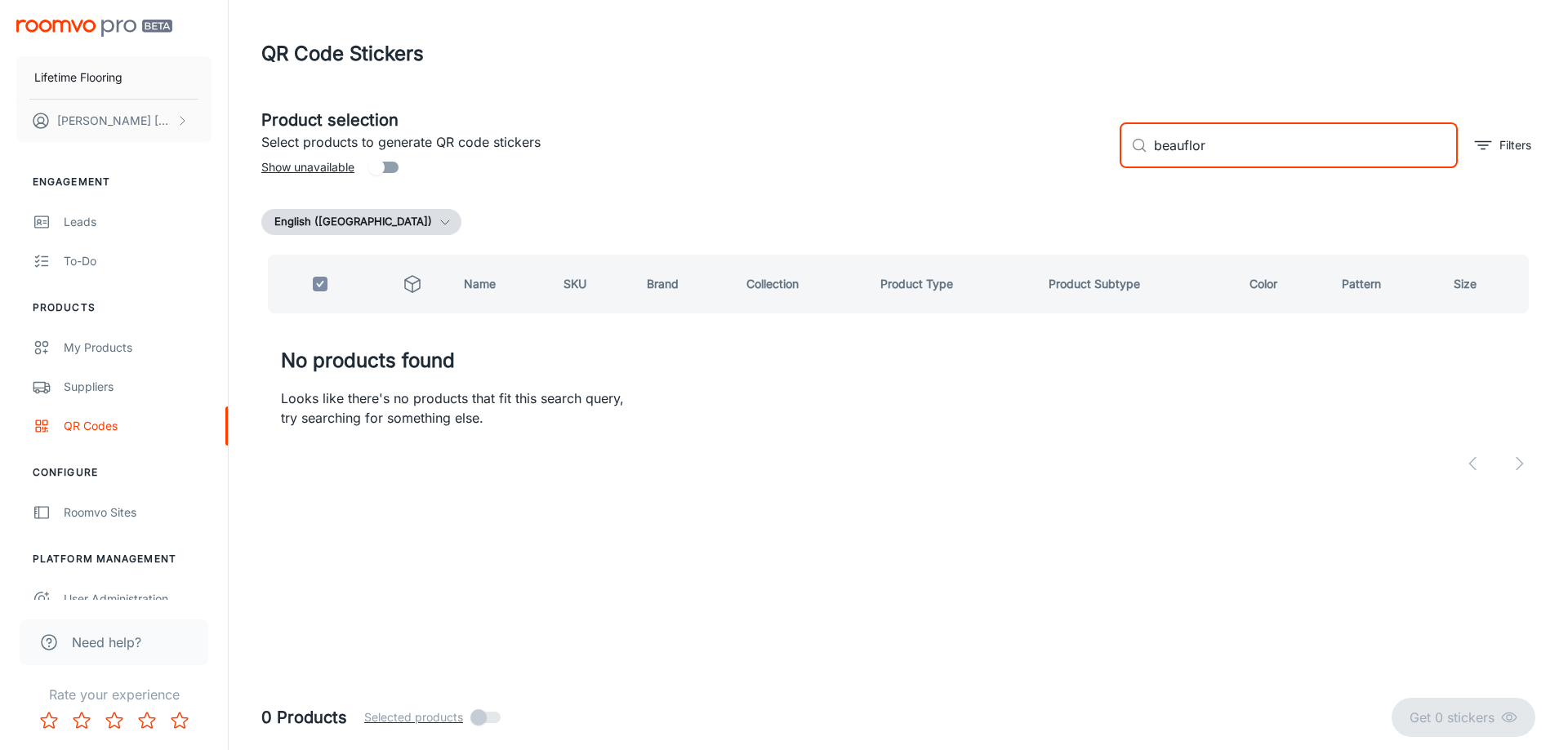
click at [337, 167] on span "Show unavailable" at bounding box center [308, 167] width 93 height 18
click at [337, 167] on input "Show unavailable" at bounding box center [376, 167] width 93 height 31
checkbox input "true"
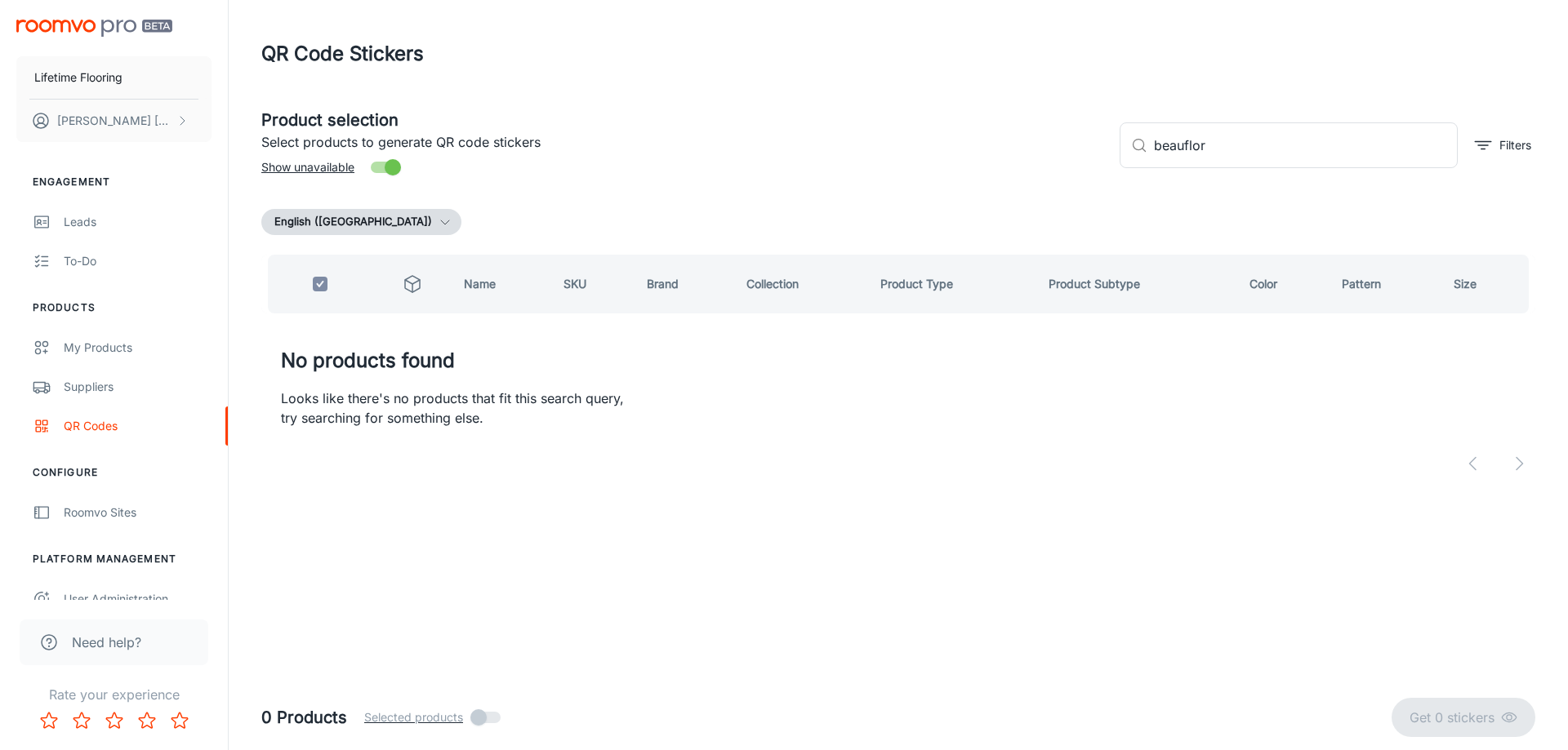
click at [614, 471] on div at bounding box center [898, 463] width 1274 height 32
click at [1231, 148] on input "beauflor" at bounding box center [1306, 145] width 303 height 46
click at [1484, 150] on icon "filter" at bounding box center [1483, 146] width 20 height 20
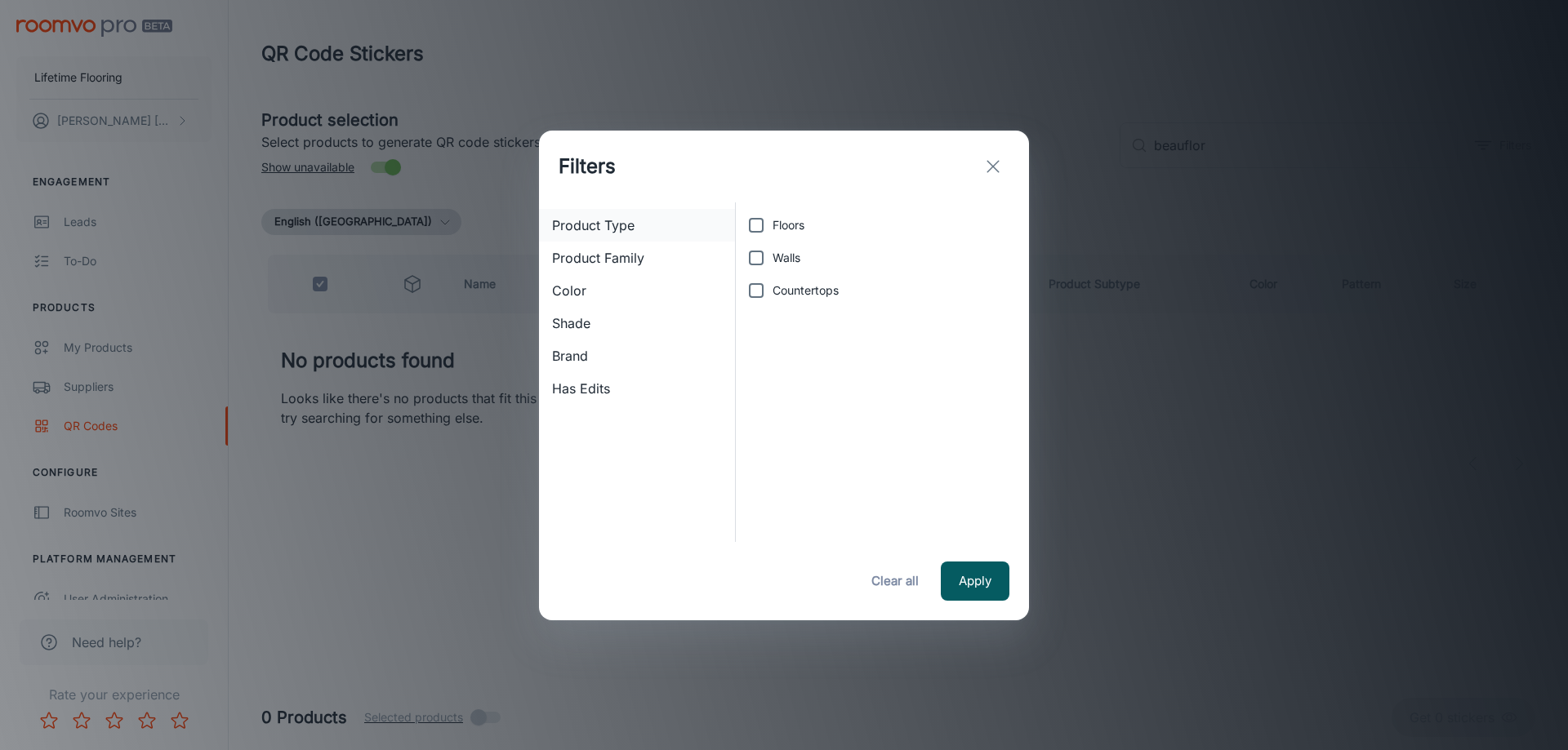
click at [583, 220] on span "Product Type" at bounding box center [637, 225] width 170 height 20
click at [755, 222] on input "Floors" at bounding box center [755, 225] width 32 height 32
checkbox input "true"
click at [993, 165] on line "exit" at bounding box center [993, 167] width 12 height 12
